Goal: Task Accomplishment & Management: Complete application form

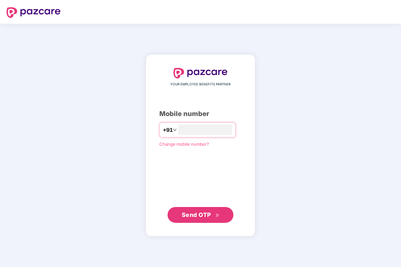
type input "**********"
click at [202, 216] on span "Send OTP" at bounding box center [196, 214] width 29 height 7
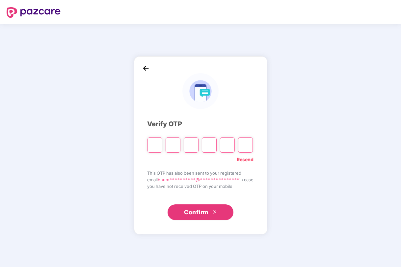
type input "*"
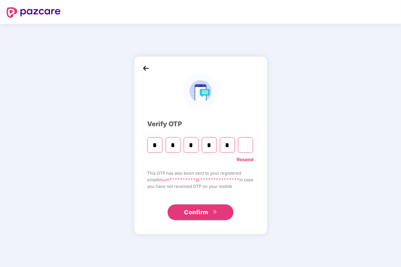
type input "*"
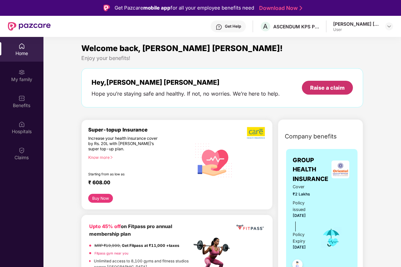
click at [332, 88] on div "Raise a claim" at bounding box center [327, 87] width 35 height 7
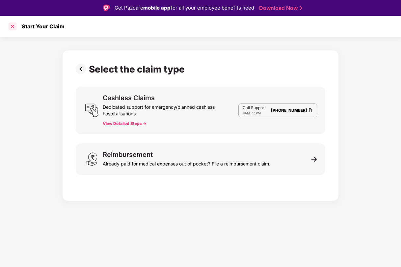
click at [13, 28] on div at bounding box center [12, 26] width 11 height 11
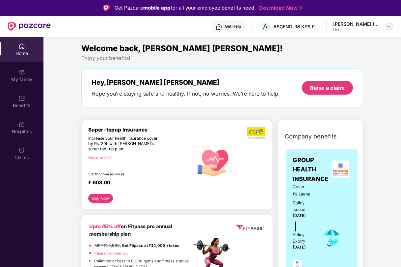
click at [389, 26] on img at bounding box center [388, 26] width 5 height 5
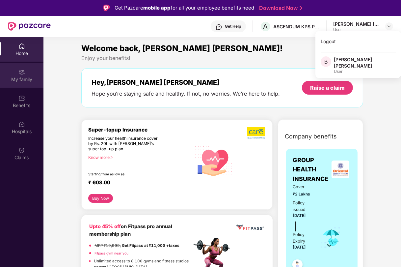
click at [21, 69] on img at bounding box center [21, 72] width 7 height 7
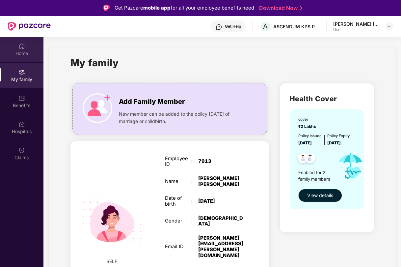
click at [23, 51] on div "Home" at bounding box center [21, 53] width 43 height 7
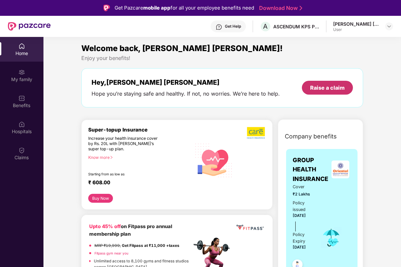
click at [329, 88] on div "Raise a claim" at bounding box center [327, 87] width 35 height 7
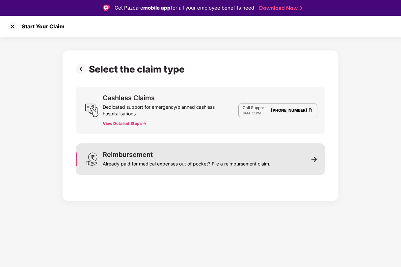
click at [315, 158] on img at bounding box center [314, 159] width 6 height 6
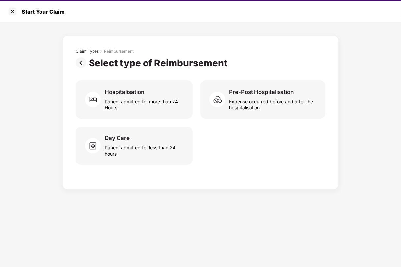
scroll to position [15, 0]
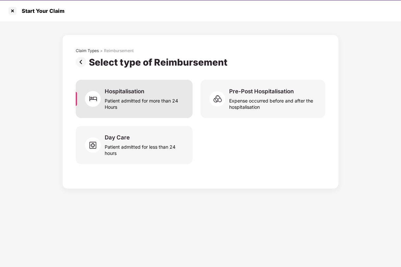
click at [143, 98] on div "Patient admitted for more than 24 Hours" at bounding box center [145, 102] width 80 height 15
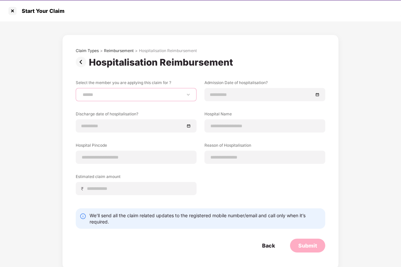
click at [169, 92] on select "**********" at bounding box center [136, 94] width 110 height 5
select select "**********"
click at [81, 92] on select "**********" at bounding box center [136, 94] width 110 height 5
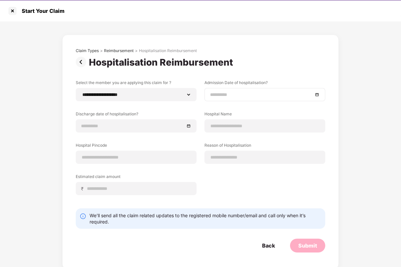
click at [243, 95] on input at bounding box center [261, 94] width 103 height 7
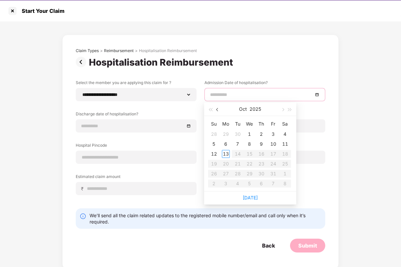
click at [217, 111] on button "button" at bounding box center [217, 108] width 7 height 13
type input "**********"
click at [227, 172] on div "29" at bounding box center [226, 174] width 8 height 8
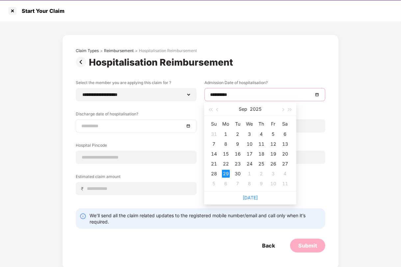
click at [138, 126] on input at bounding box center [132, 125] width 103 height 7
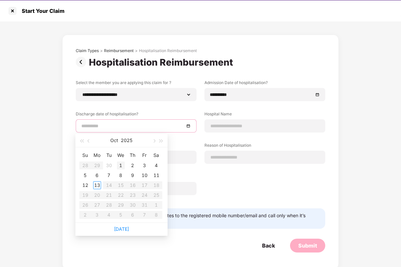
type input "**********"
click at [121, 164] on div "1" at bounding box center [121, 165] width 8 height 8
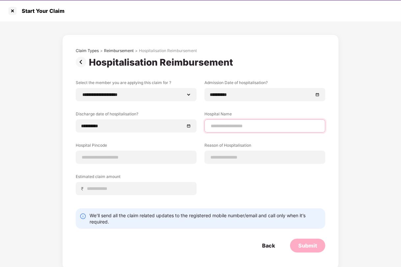
click at [233, 125] on input at bounding box center [265, 125] width 110 height 7
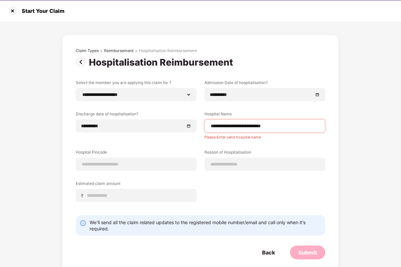
click at [189, 140] on div "**********" at bounding box center [201, 146] width 250 height 132
click at [279, 141] on div "**********" at bounding box center [201, 146] width 250 height 132
click at [256, 127] on input "**********" at bounding box center [265, 125] width 110 height 7
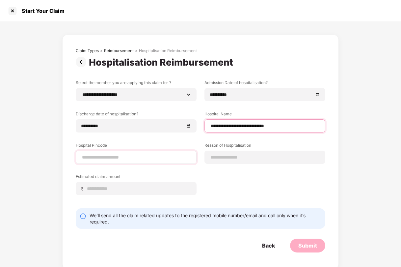
type input "**********"
click at [127, 155] on input at bounding box center [136, 157] width 110 height 7
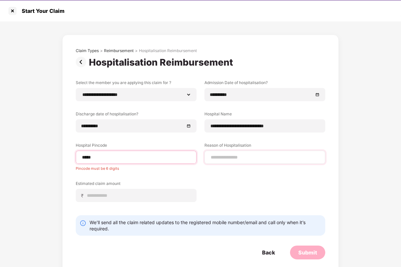
type input "******"
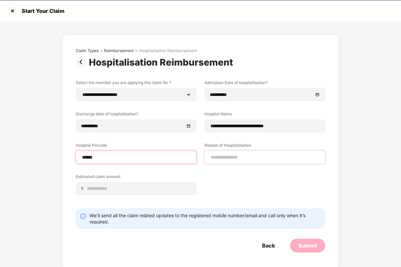
select select "*********"
select select "*******"
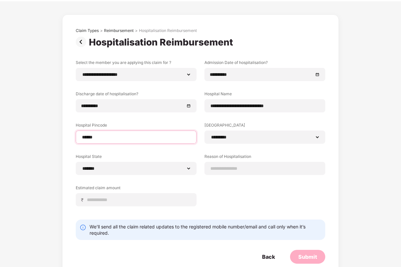
scroll to position [33, 0]
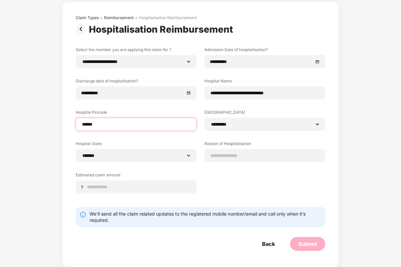
type input "******"
click at [245, 168] on div "**********" at bounding box center [201, 125] width 250 height 156
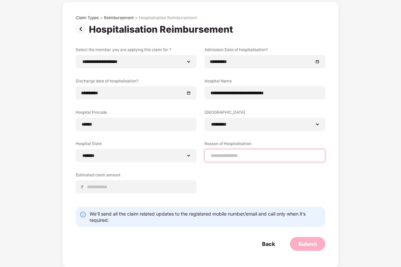
click at [239, 156] on input at bounding box center [265, 155] width 110 height 7
type input "*********"
click at [224, 176] on div "**********" at bounding box center [201, 125] width 250 height 156
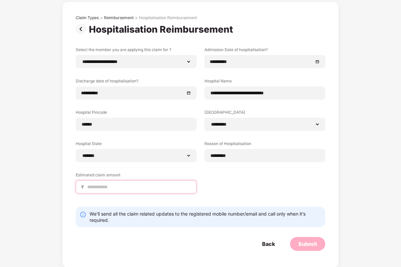
click at [149, 184] on input at bounding box center [139, 186] width 104 height 7
type input "*****"
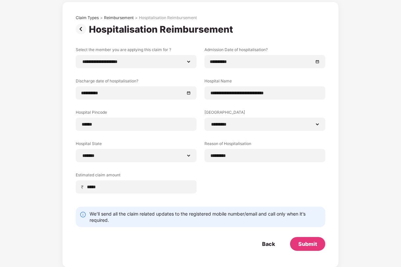
click at [258, 184] on div "**********" at bounding box center [201, 125] width 250 height 156
click at [311, 244] on div "Submit" at bounding box center [307, 243] width 19 height 7
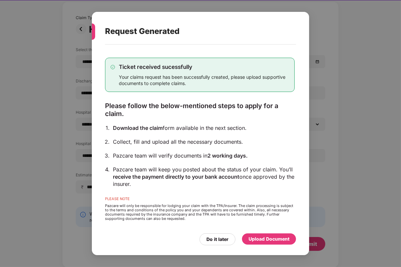
click at [276, 239] on div "Upload Document" at bounding box center [269, 238] width 41 height 7
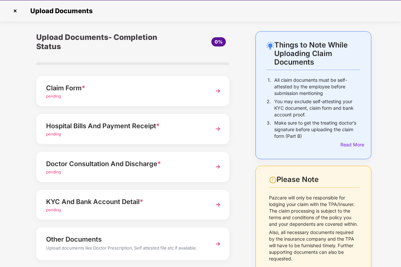
click at [217, 87] on img at bounding box center [218, 91] width 12 height 12
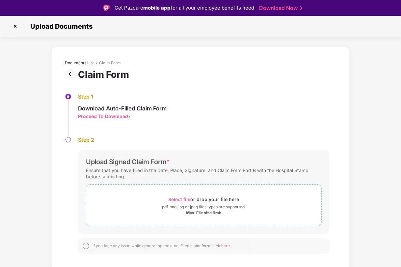
click at [202, 200] on div "Select file or drop your file here" at bounding box center [204, 199] width 71 height 9
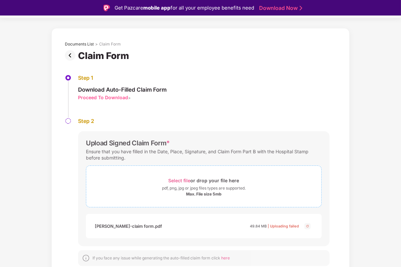
scroll to position [15, 0]
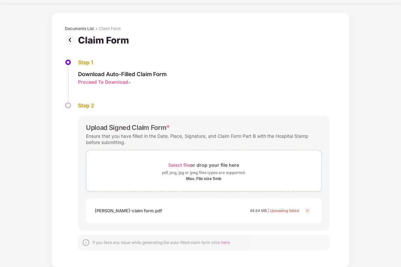
click at [178, 164] on span "Select file" at bounding box center [180, 165] width 22 height 6
click at [307, 211] on img at bounding box center [308, 210] width 8 height 8
click at [196, 164] on div "Select file or drop your file here" at bounding box center [204, 164] width 71 height 9
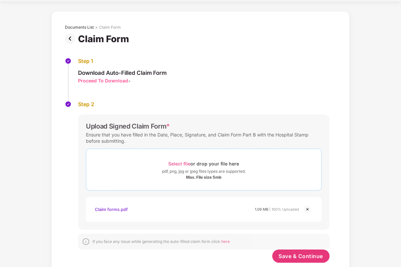
scroll to position [35, 0]
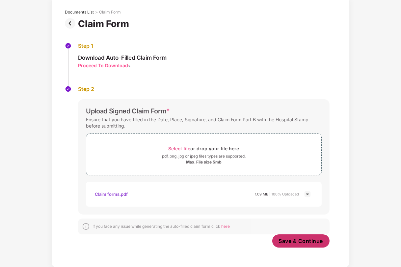
click at [307, 240] on span "Save & Continue" at bounding box center [301, 240] width 44 height 7
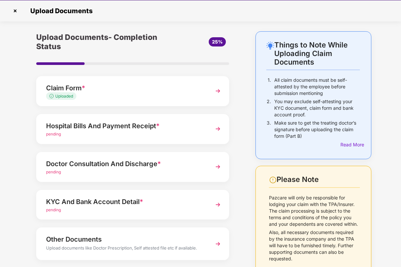
click at [217, 127] on img at bounding box center [218, 129] width 12 height 12
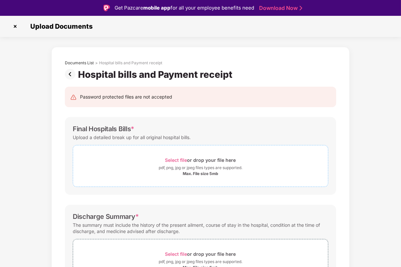
click at [182, 159] on span "Select file" at bounding box center [176, 160] width 22 height 6
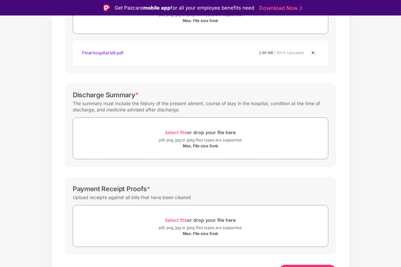
scroll to position [165, 0]
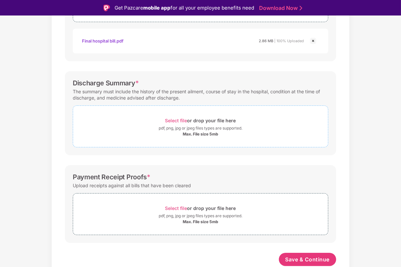
click at [201, 125] on div "pdf, png, jpg or jpeg files types are supported." at bounding box center [201, 128] width 84 height 7
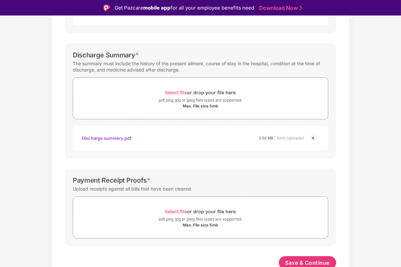
scroll to position [196, 0]
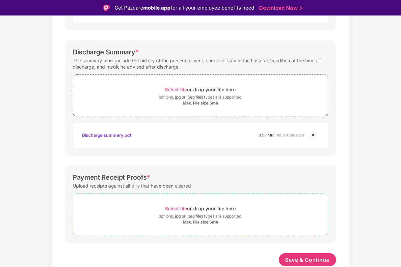
click at [198, 210] on div "Select file or drop your file here" at bounding box center [200, 208] width 71 height 9
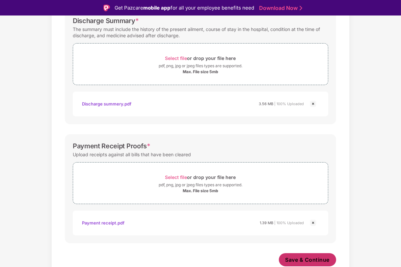
click at [310, 258] on span "Save & Continue" at bounding box center [307, 259] width 44 height 7
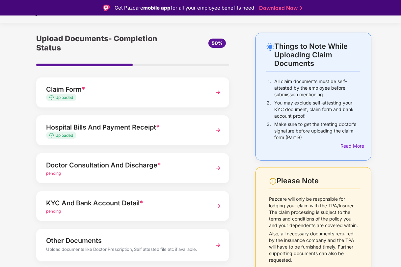
scroll to position [33, 0]
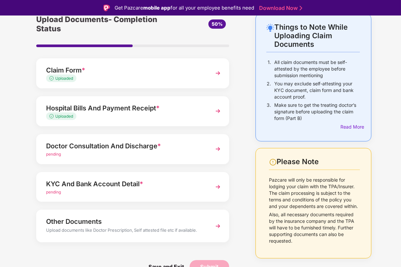
click at [163, 148] on div "Doctor Consultation And Discharge *" at bounding box center [125, 146] width 159 height 11
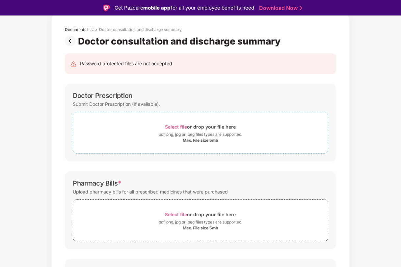
click at [178, 125] on span "Select file" at bounding box center [176, 127] width 22 height 6
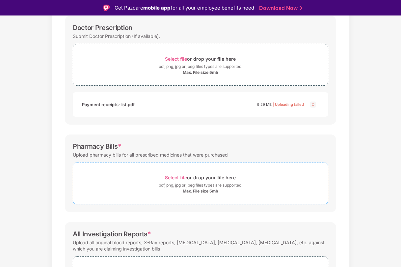
scroll to position [66, 0]
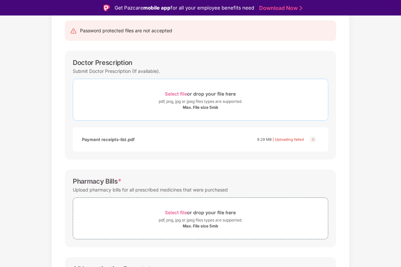
click at [191, 93] on div "Select file or drop your file here" at bounding box center [200, 93] width 71 height 9
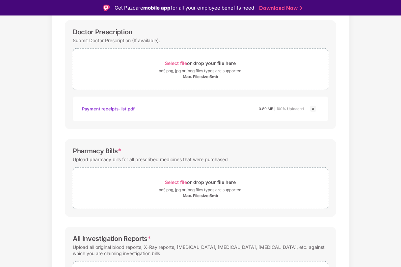
scroll to position [132, 0]
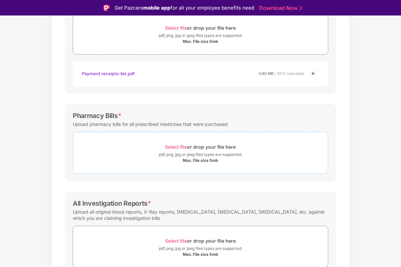
click at [186, 147] on span "Select file" at bounding box center [176, 147] width 22 height 6
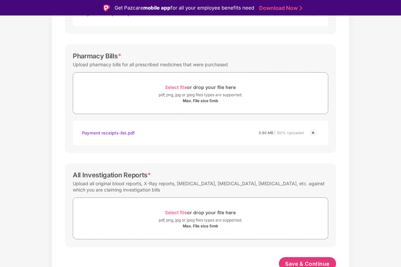
scroll to position [196, 0]
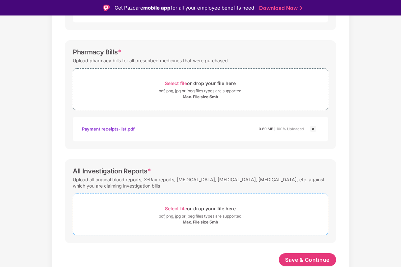
click at [181, 206] on span "Select file" at bounding box center [176, 208] width 22 height 6
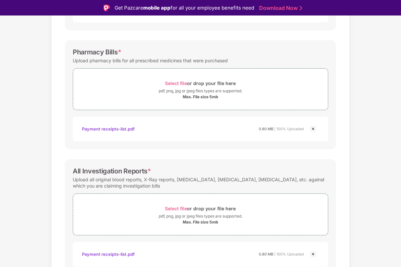
scroll to position [227, 0]
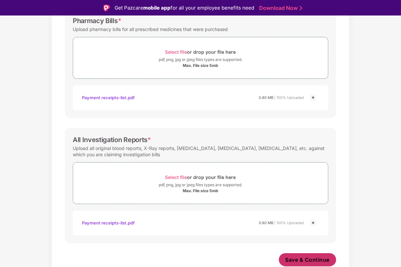
click at [310, 257] on span "Save & Continue" at bounding box center [307, 259] width 44 height 7
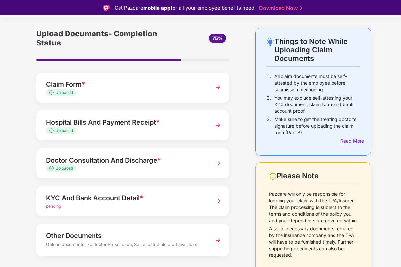
scroll to position [33, 0]
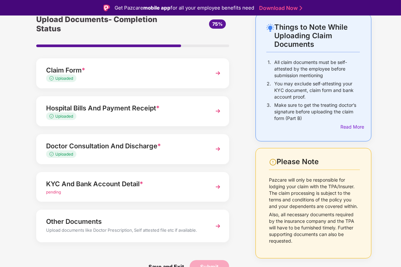
click at [130, 185] on div "KYC And Bank Account Detail *" at bounding box center [125, 183] width 159 height 11
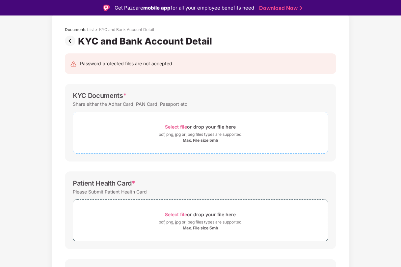
click at [198, 126] on div "Select file or drop your file here" at bounding box center [200, 126] width 71 height 9
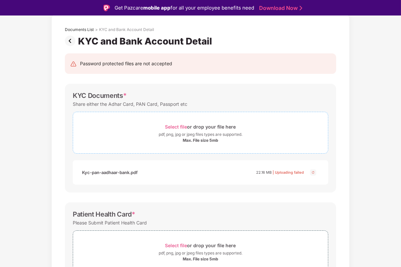
click at [188, 125] on div "Select file or drop your file here" at bounding box center [200, 126] width 71 height 9
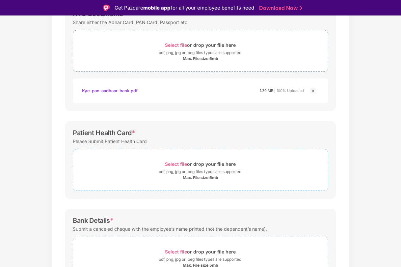
scroll to position [132, 0]
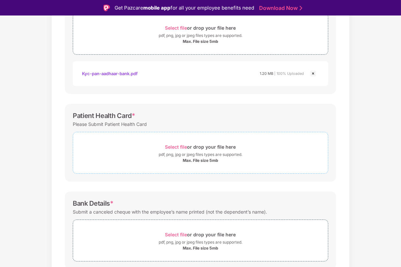
click at [198, 147] on div "Select file or drop your file here" at bounding box center [200, 146] width 71 height 9
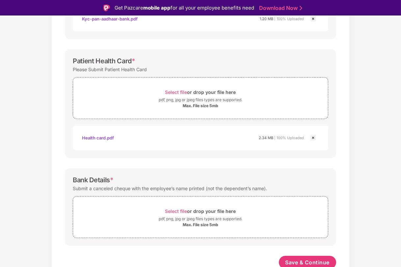
scroll to position [189, 0]
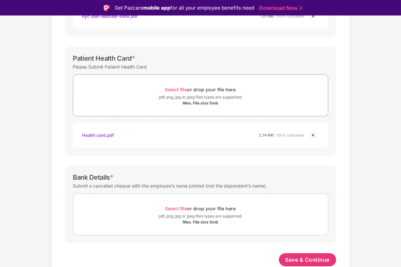
click at [198, 208] on div "Select file or drop your file here" at bounding box center [200, 208] width 71 height 9
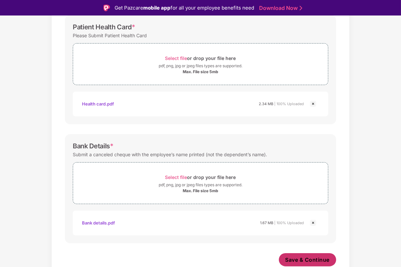
click at [304, 258] on span "Save & Continue" at bounding box center [307, 259] width 44 height 7
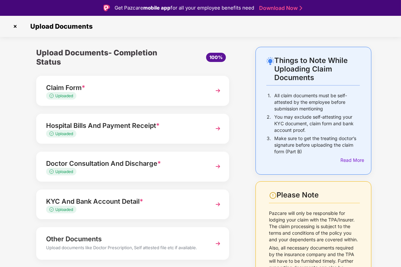
scroll to position [18, 0]
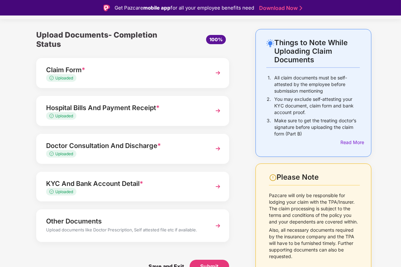
click at [213, 226] on img at bounding box center [218, 226] width 12 height 12
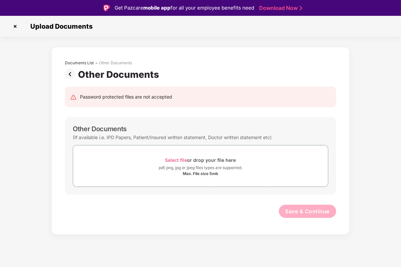
scroll to position [0, 0]
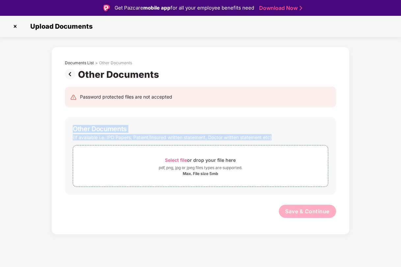
drag, startPoint x: 73, startPoint y: 128, endPoint x: 277, endPoint y: 136, distance: 203.9
click at [277, 136] on div "Other Documents (If available i.e. IPD Papers, Patient/Insured written statemen…" at bounding box center [200, 156] width 271 height 78
copy div "Other Documents (If available i.e. IPD Papers, Patient/Insured written statemen…"
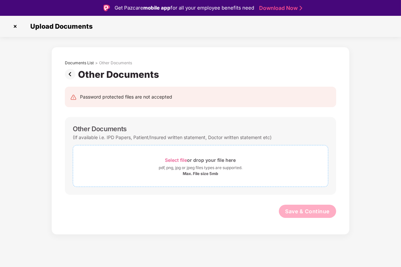
click at [191, 166] on div "pdf, png, jpg or jpeg files types are supported." at bounding box center [201, 167] width 84 height 7
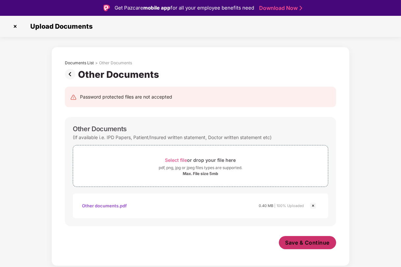
click at [304, 243] on span "Save & Continue" at bounding box center [307, 242] width 44 height 7
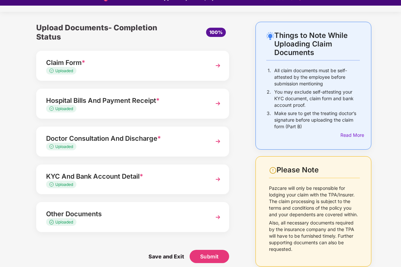
scroll to position [15, 0]
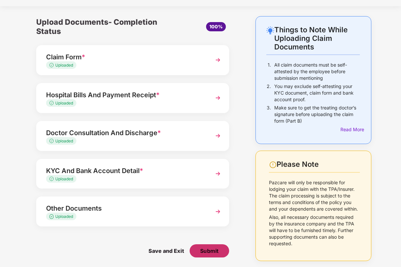
click at [207, 250] on span "Submit" at bounding box center [209, 250] width 19 height 7
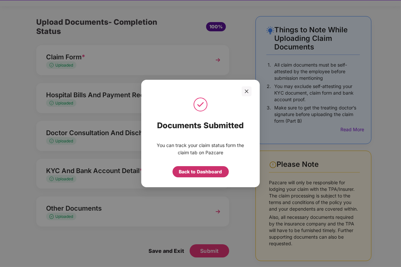
click at [204, 171] on div "Back to Dashboard" at bounding box center [200, 171] width 43 height 7
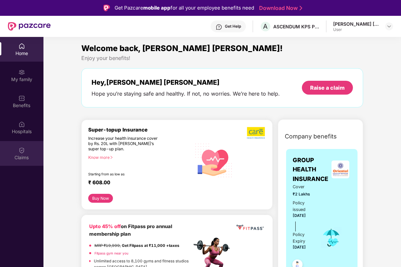
click at [25, 151] on div "Claims" at bounding box center [21, 153] width 43 height 25
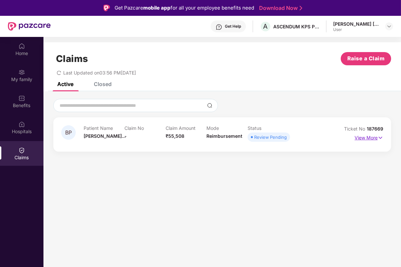
click at [380, 138] on img at bounding box center [381, 137] width 6 height 7
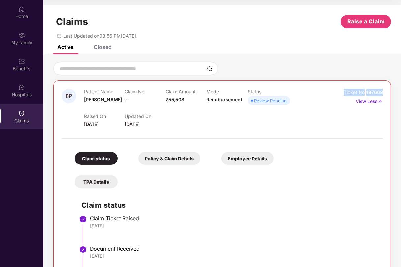
drag, startPoint x: 384, startPoint y: 92, endPoint x: 343, endPoint y: 95, distance: 40.9
click at [343, 95] on div "BP Patient Name Bhumika Piyus... Claim No - Claim Amount ₹55,508 Mode Reimburse…" at bounding box center [222, 190] width 338 height 221
copy div "Ticket No 187669"
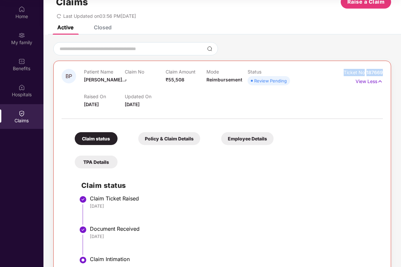
scroll to position [41, 0]
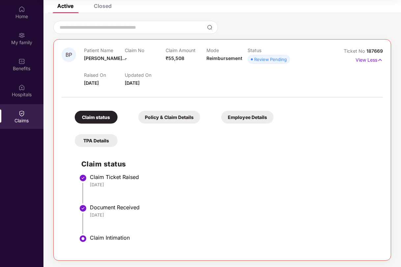
click at [177, 116] on div "Policy & Claim Details" at bounding box center [169, 117] width 62 height 13
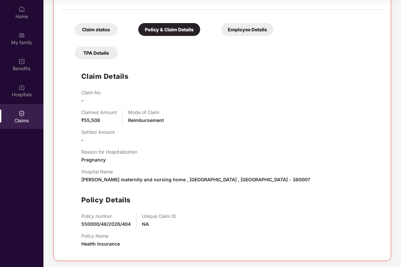
scroll to position [129, 0]
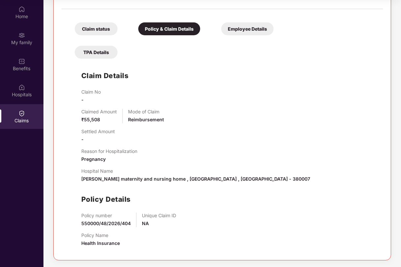
click at [250, 29] on div "Employee Details" at bounding box center [247, 28] width 52 height 13
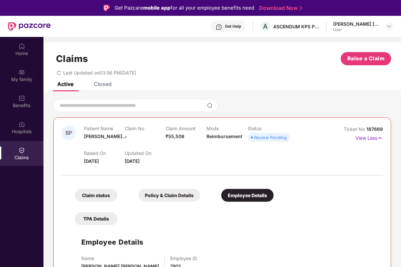
scroll to position [0, 0]
click at [389, 25] on img at bounding box center [388, 26] width 5 height 5
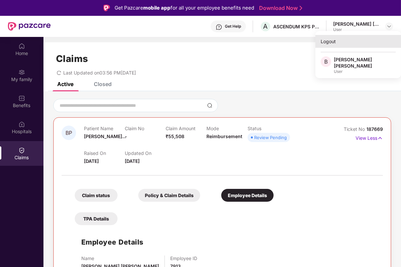
click at [329, 42] on div "Logout" at bounding box center [358, 41] width 86 height 13
